Goal: Task Accomplishment & Management: Manage account settings

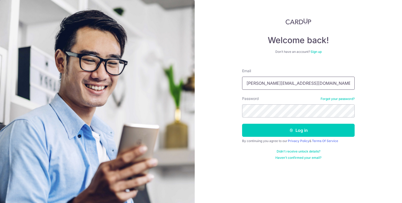
click at [295, 82] on input "kelvin@havencap.com.sg" at bounding box center [298, 83] width 112 height 13
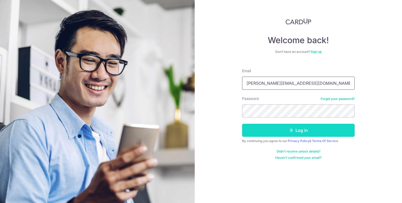
type input "[PERSON_NAME][EMAIL_ADDRESS][DOMAIN_NAME]"
click at [281, 127] on button "Log in" at bounding box center [298, 130] width 112 height 13
